Goal: Check status

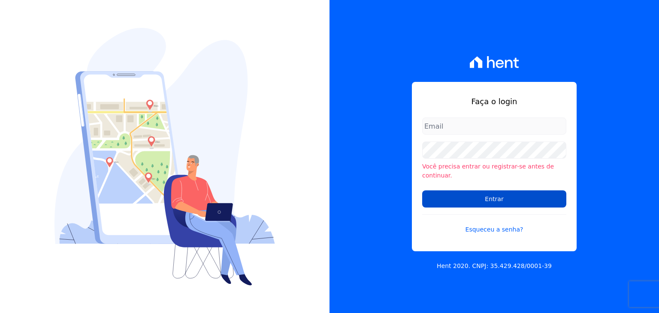
type input "[PERSON_NAME][EMAIL_ADDRESS][DOMAIN_NAME]"
click at [491, 194] on input "Entrar" at bounding box center [494, 199] width 144 height 17
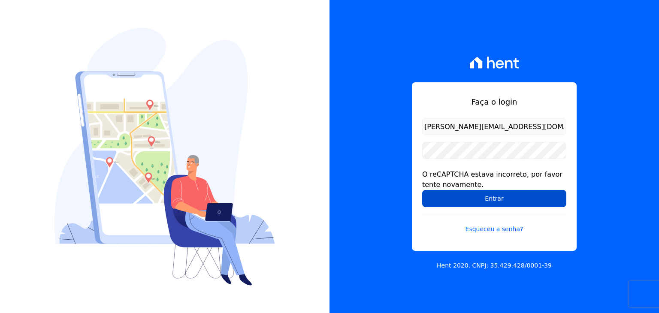
click at [485, 200] on input "Entrar" at bounding box center [494, 198] width 144 height 17
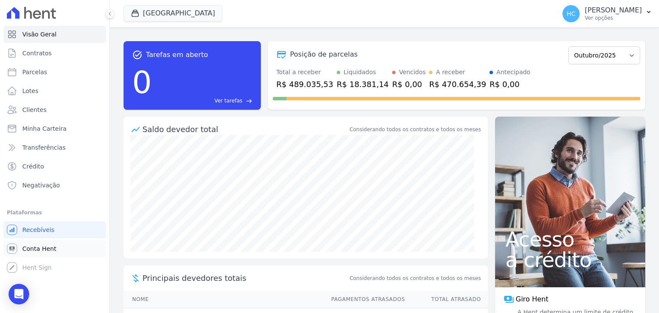
click at [42, 247] on span "Conta Hent" at bounding box center [39, 249] width 34 height 9
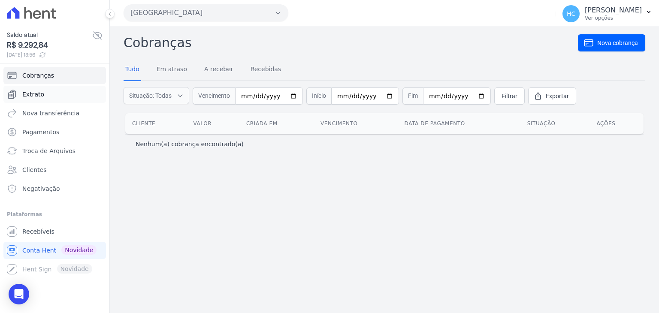
click at [23, 96] on span "Extrato" at bounding box center [33, 94] width 22 height 9
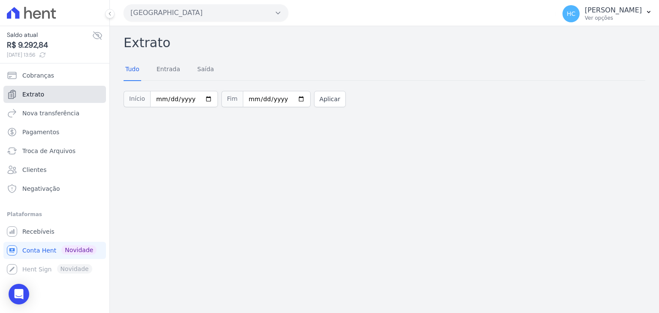
click at [39, 95] on span "Extrato" at bounding box center [33, 94] width 22 height 9
